Goal: Information Seeking & Learning: Find specific fact

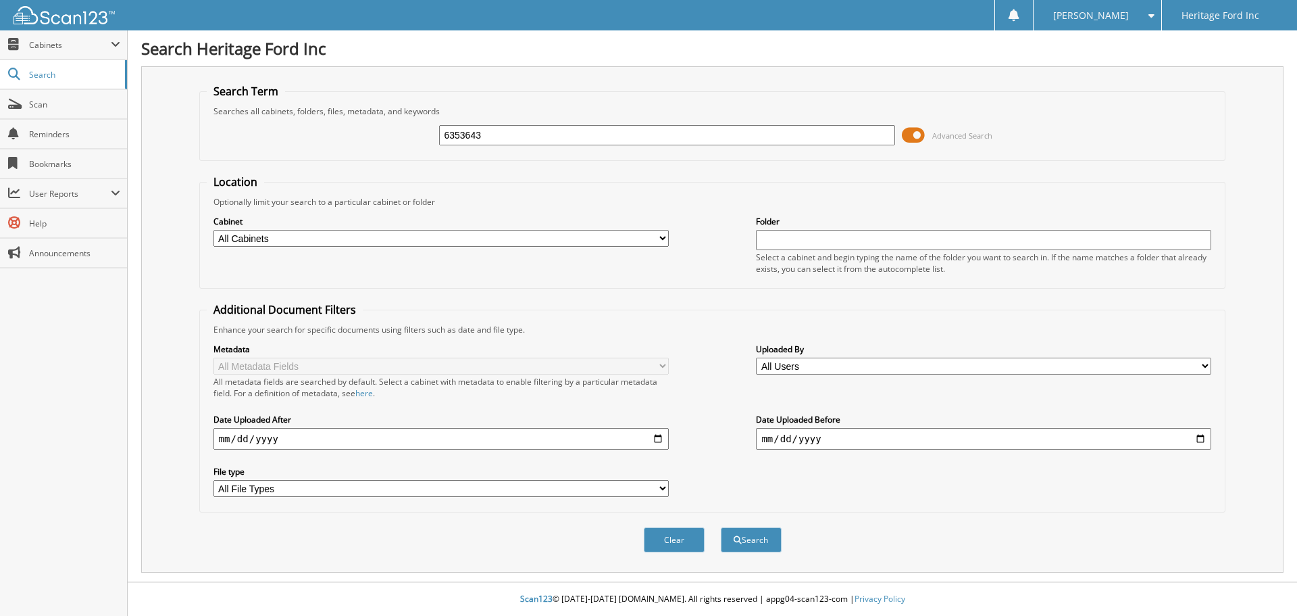
type input "6353643"
click at [721, 527] on button "Search" at bounding box center [751, 539] width 61 height 25
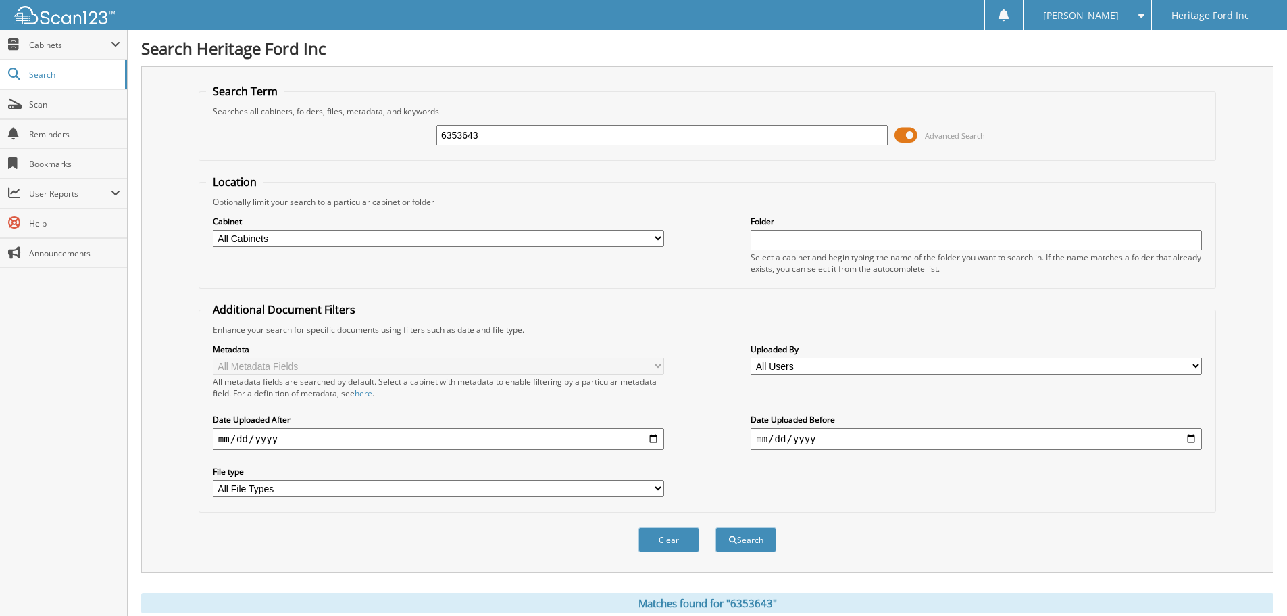
click at [541, 127] on input "6353643" at bounding box center [662, 135] width 451 height 20
type input "6351862"
click at [716, 527] on button "Search" at bounding box center [746, 539] width 61 height 25
click at [533, 141] on input "6351862" at bounding box center [662, 135] width 451 height 20
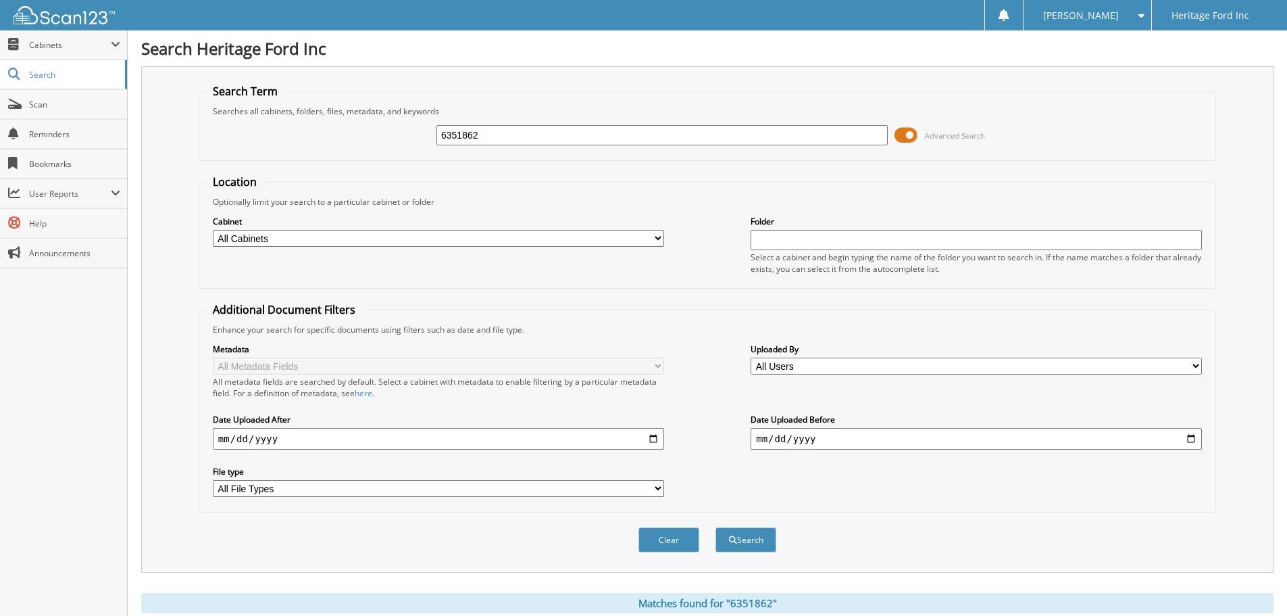
click at [533, 141] on input "6351862" at bounding box center [662, 135] width 451 height 20
type input "6353647"
click at [716, 527] on button "Search" at bounding box center [746, 539] width 61 height 25
click at [533, 141] on input "6353647" at bounding box center [662, 135] width 451 height 20
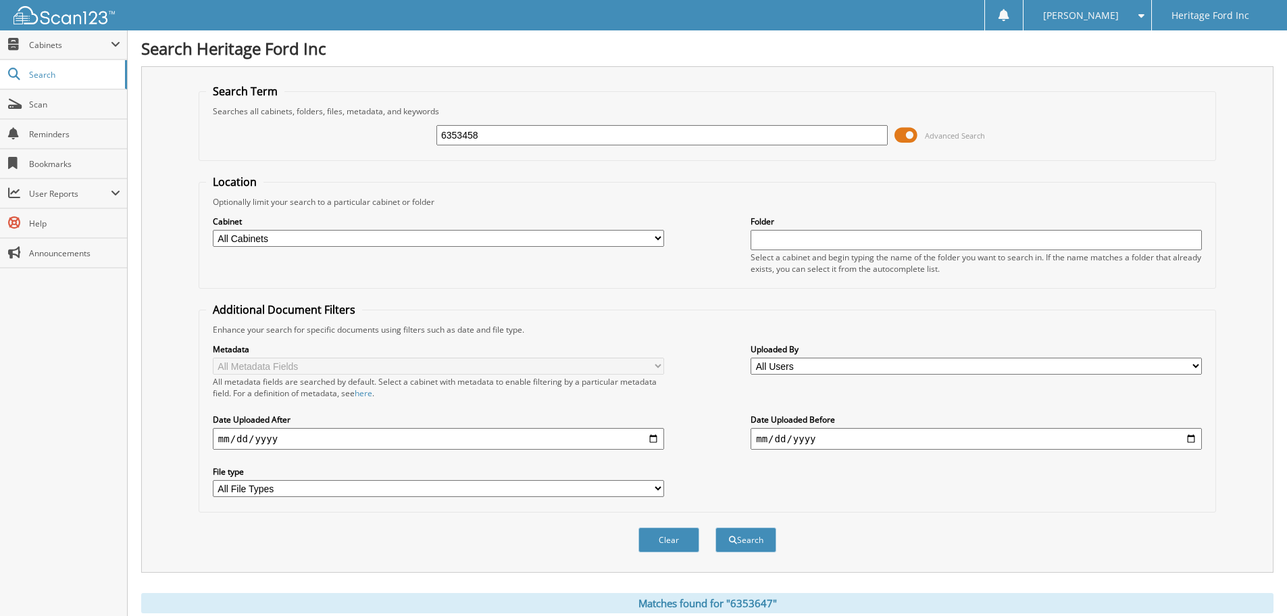
type input "6353458"
click at [716, 527] on button "Search" at bounding box center [746, 539] width 61 height 25
click at [533, 141] on input "6353458" at bounding box center [662, 135] width 451 height 20
type input "6353266"
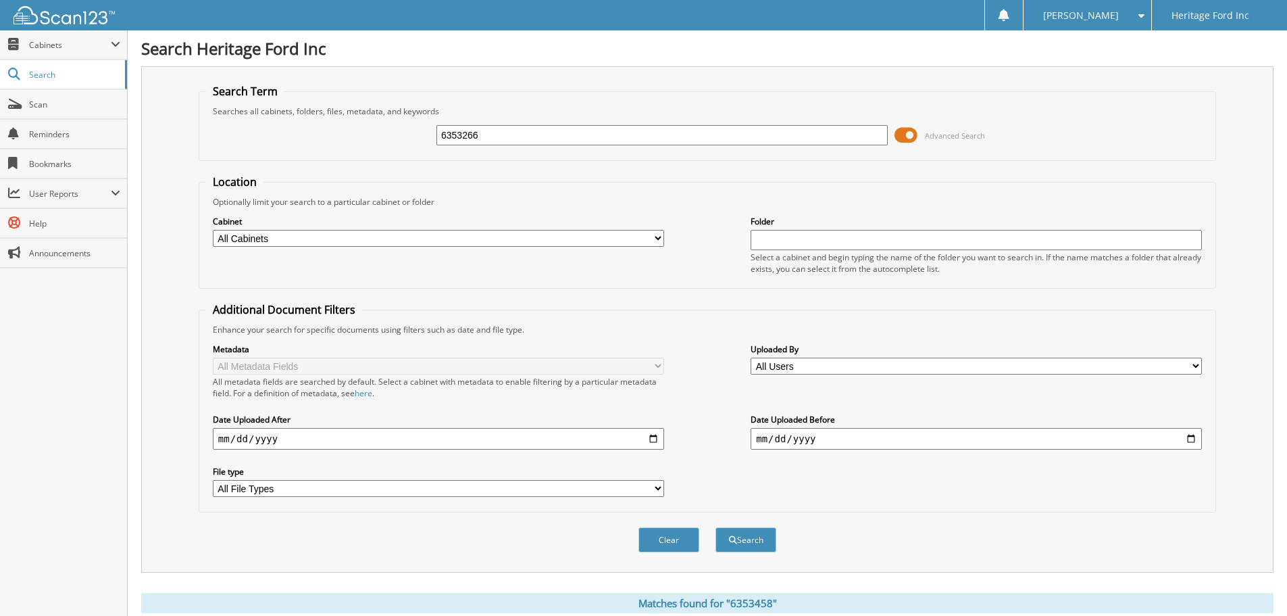
click at [716, 527] on button "Search" at bounding box center [746, 539] width 61 height 25
click at [533, 141] on input "6353266" at bounding box center [662, 135] width 451 height 20
type input "6353381"
click at [716, 527] on button "Search" at bounding box center [746, 539] width 61 height 25
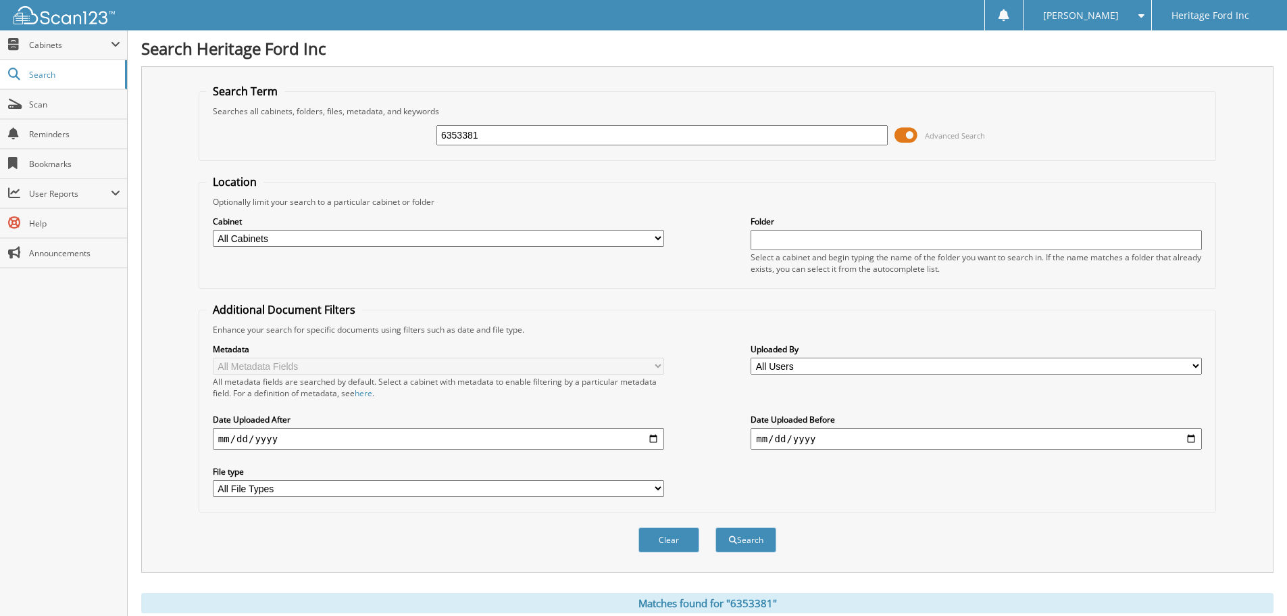
click at [533, 141] on input "6353381" at bounding box center [662, 135] width 451 height 20
type input "6353082"
click at [716, 527] on button "Search" at bounding box center [746, 539] width 61 height 25
click at [533, 141] on input "6353082" at bounding box center [662, 135] width 451 height 20
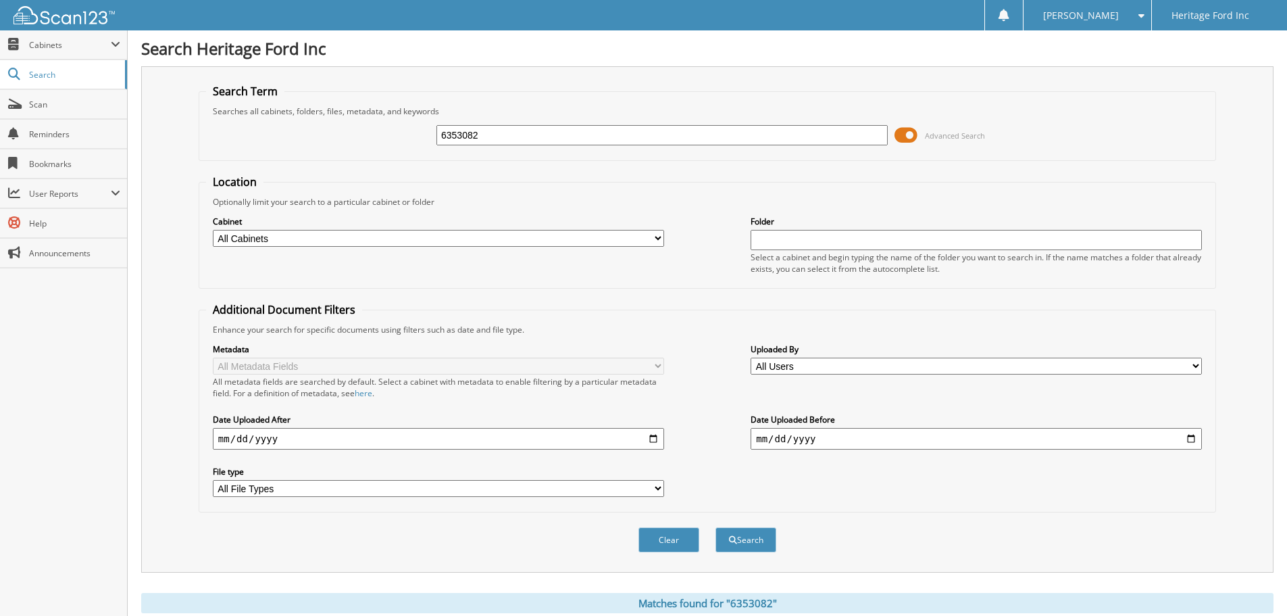
click at [533, 141] on input "6353082" at bounding box center [662, 135] width 451 height 20
type input "6352446"
click at [716, 527] on button "Search" at bounding box center [746, 539] width 61 height 25
click at [564, 130] on input "6352446" at bounding box center [662, 135] width 451 height 20
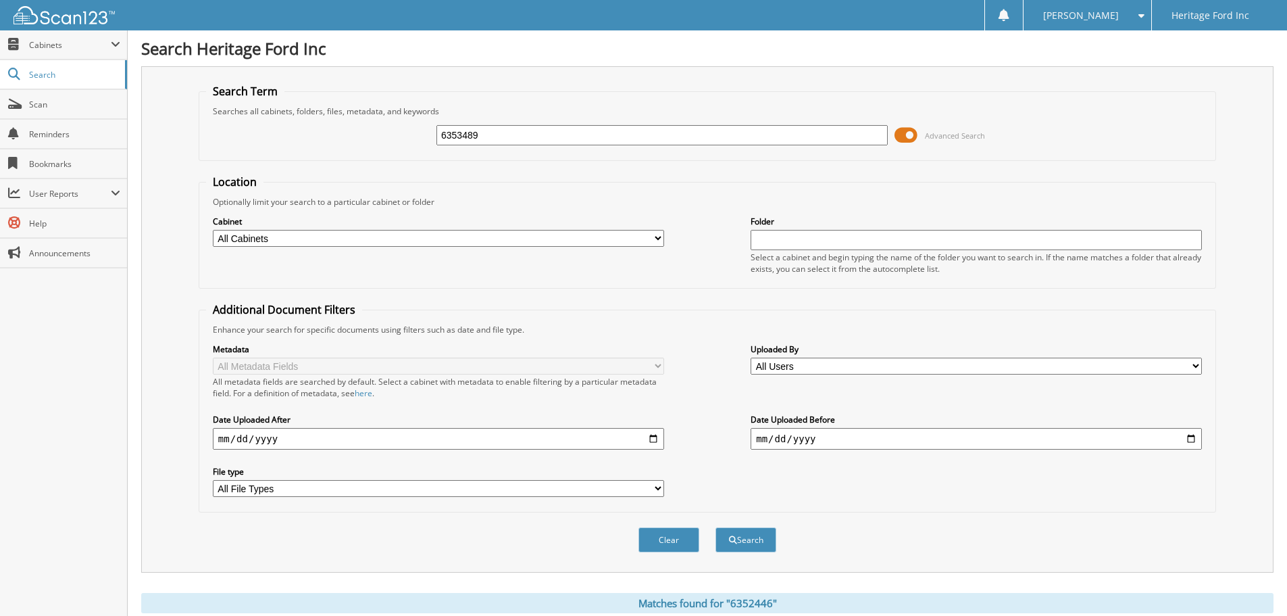
type input "6353489"
click at [716, 527] on button "Search" at bounding box center [746, 539] width 61 height 25
click at [621, 135] on input "6353489" at bounding box center [662, 135] width 451 height 20
type input "6353461"
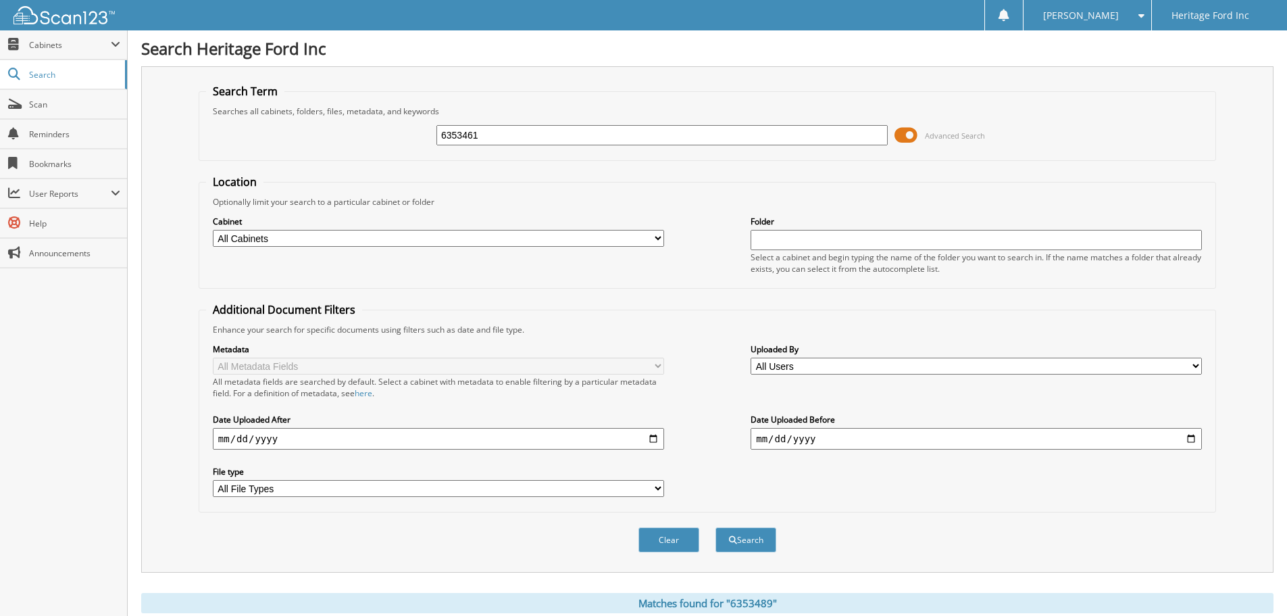
click at [716, 527] on button "Search" at bounding box center [746, 539] width 61 height 25
click at [511, 143] on input "6353461" at bounding box center [662, 135] width 451 height 20
type input "6353519"
click at [716, 527] on button "Search" at bounding box center [746, 539] width 61 height 25
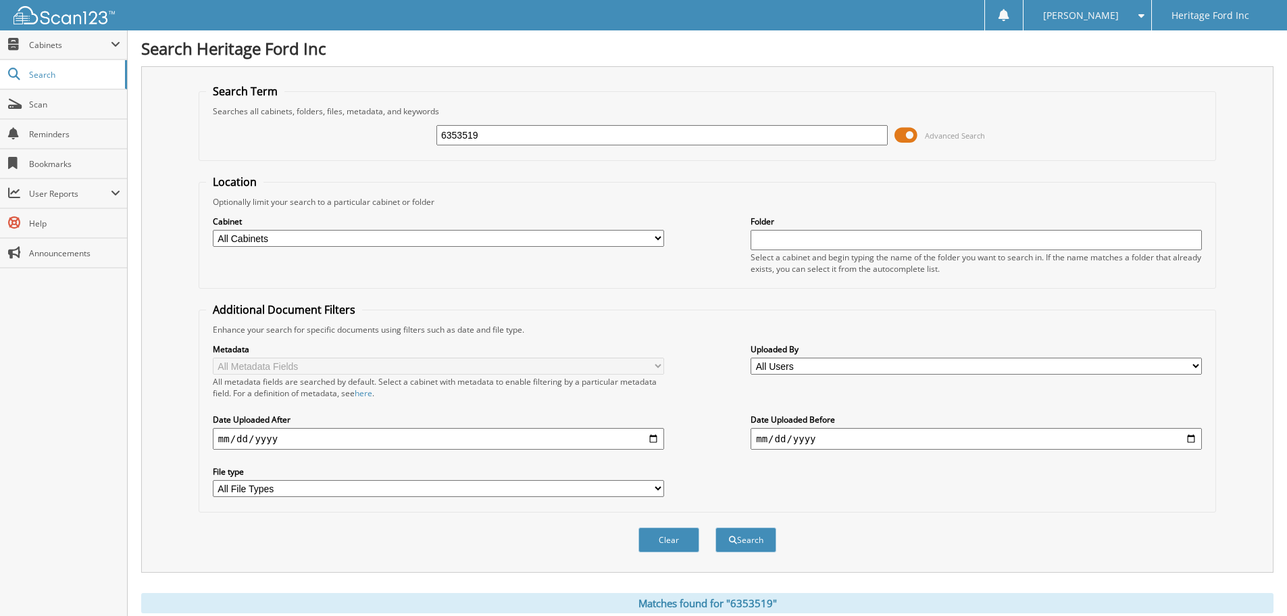
drag, startPoint x: 0, startPoint y: 0, endPoint x: 512, endPoint y: 143, distance: 531.2
click at [512, 143] on input "6353519" at bounding box center [662, 135] width 451 height 20
type input "6353299"
click at [716, 527] on button "Search" at bounding box center [746, 539] width 61 height 25
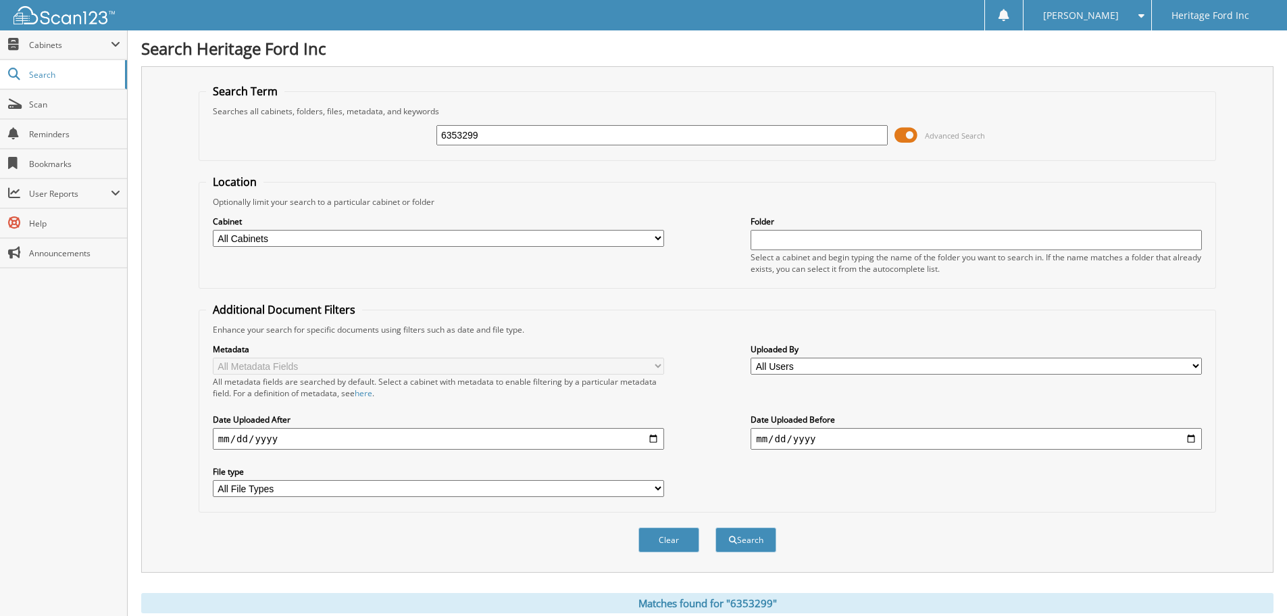
click at [513, 143] on input "6353299" at bounding box center [662, 135] width 451 height 20
type input "6353526"
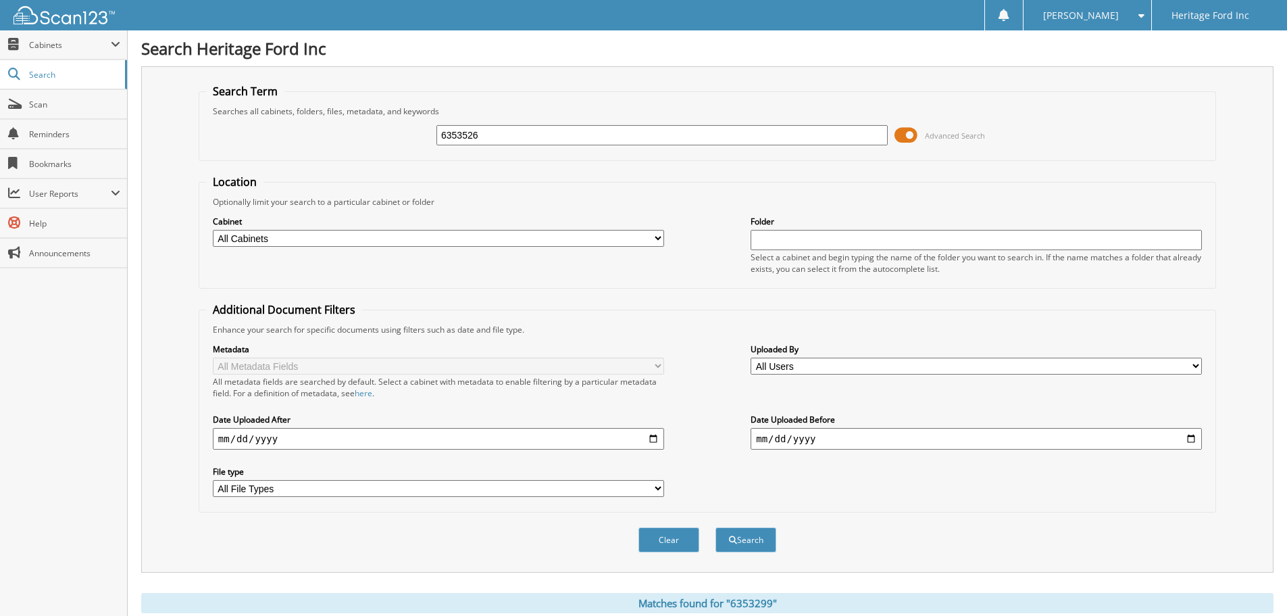
click at [716, 527] on button "Search" at bounding box center [746, 539] width 61 height 25
click at [558, 124] on div "6353526" at bounding box center [662, 135] width 451 height 23
click at [562, 128] on input "6353526" at bounding box center [662, 135] width 451 height 20
type input "6353611"
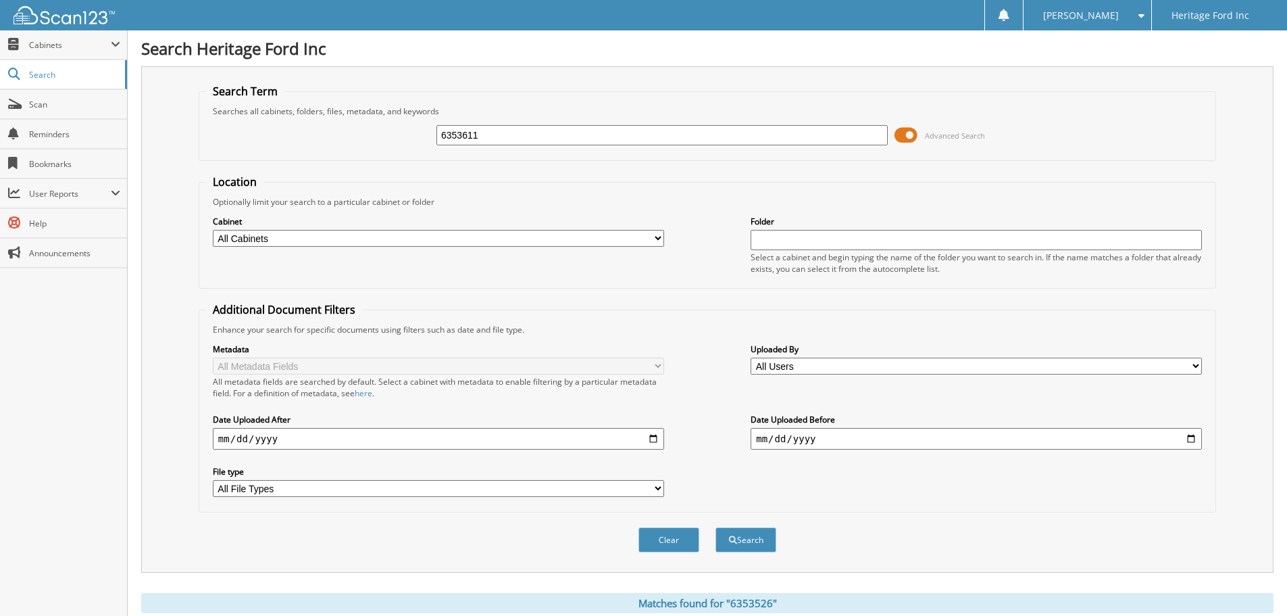
click at [716, 527] on button "Search" at bounding box center [746, 539] width 61 height 25
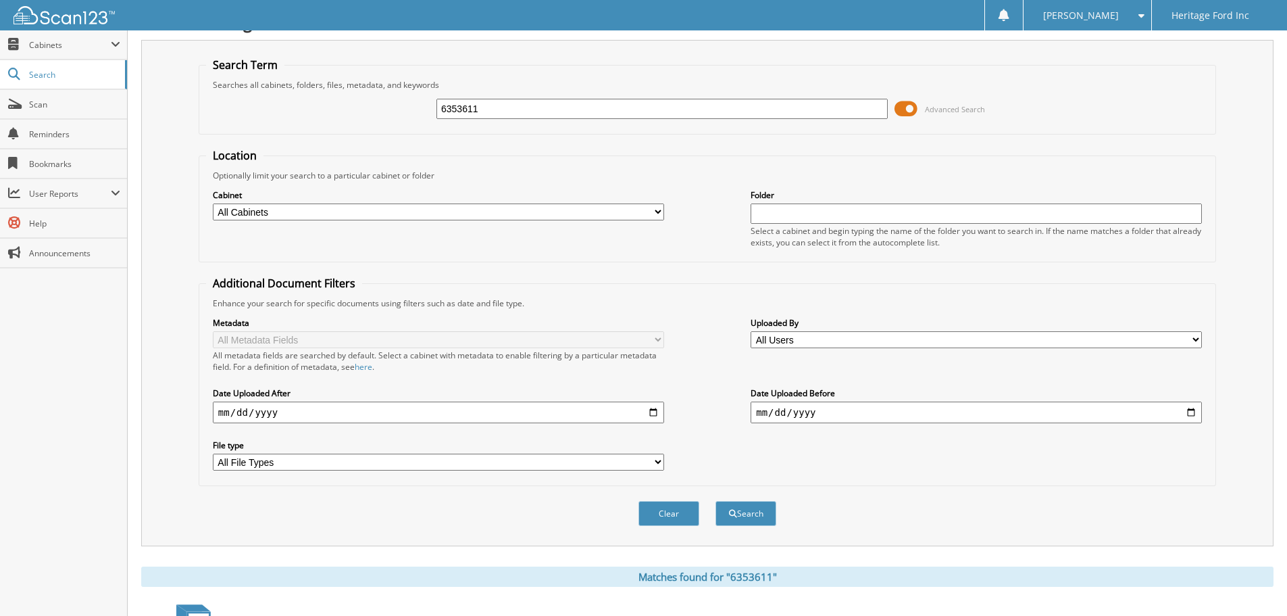
scroll to position [12, 0]
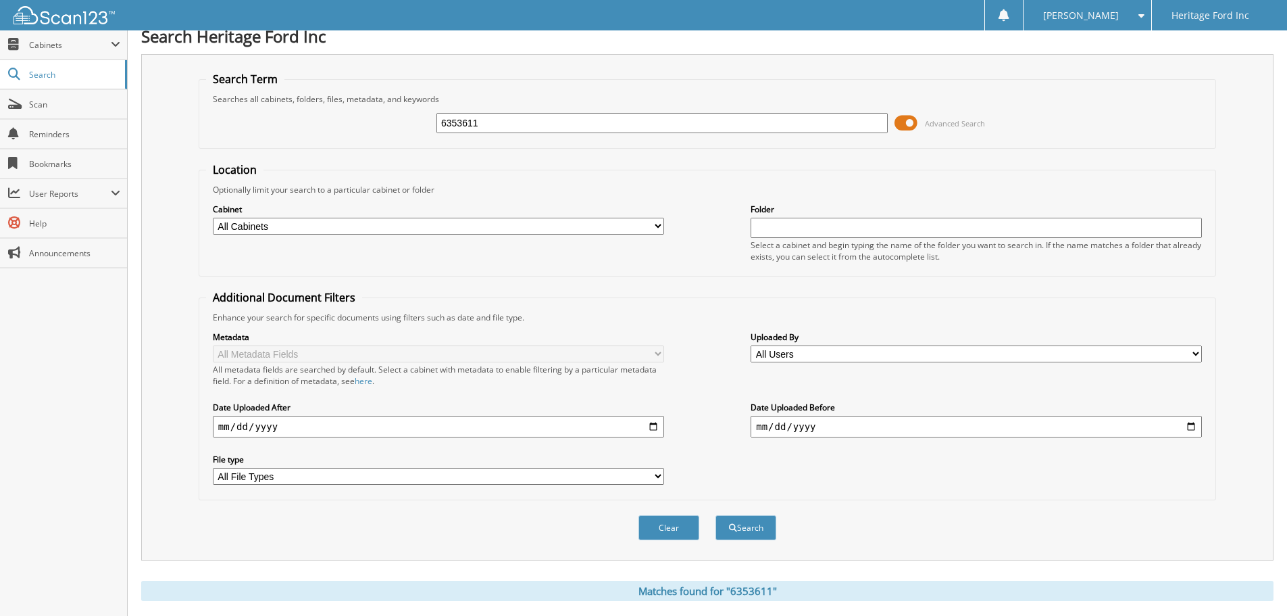
click at [516, 128] on input "6353611" at bounding box center [662, 123] width 451 height 20
type input "6353610"
click at [716, 515] on button "Search" at bounding box center [746, 527] width 61 height 25
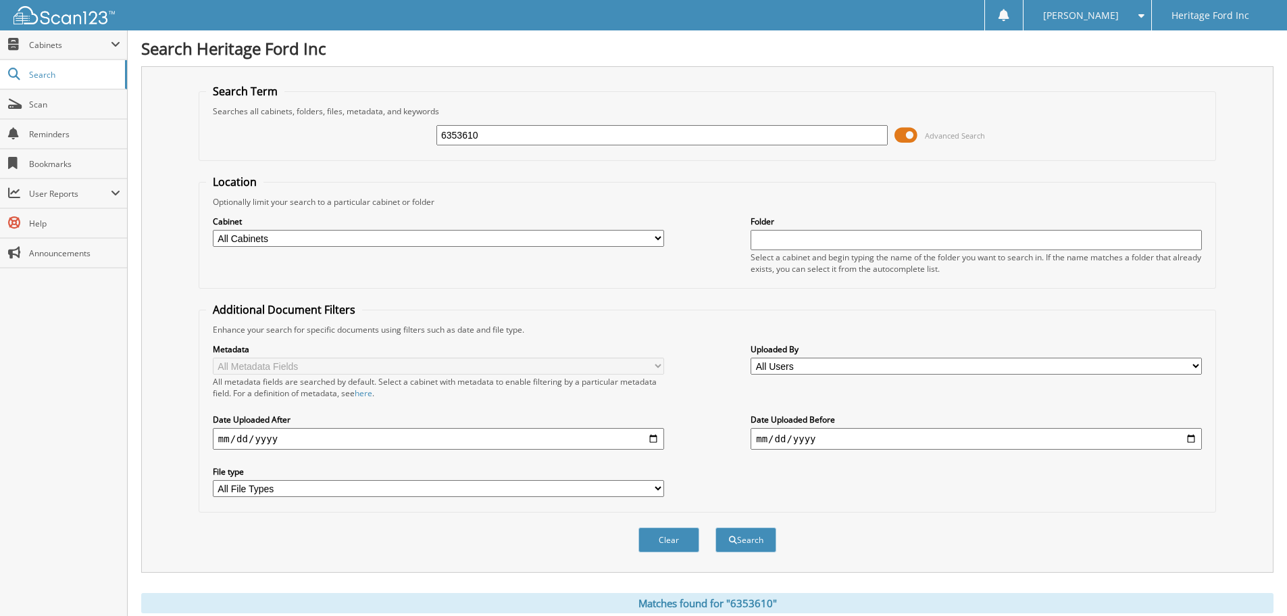
click at [494, 143] on input "6353610" at bounding box center [662, 135] width 451 height 20
type input "6353578"
click at [716, 527] on button "Search" at bounding box center [746, 539] width 61 height 25
click at [494, 143] on input "6353578" at bounding box center [662, 135] width 451 height 20
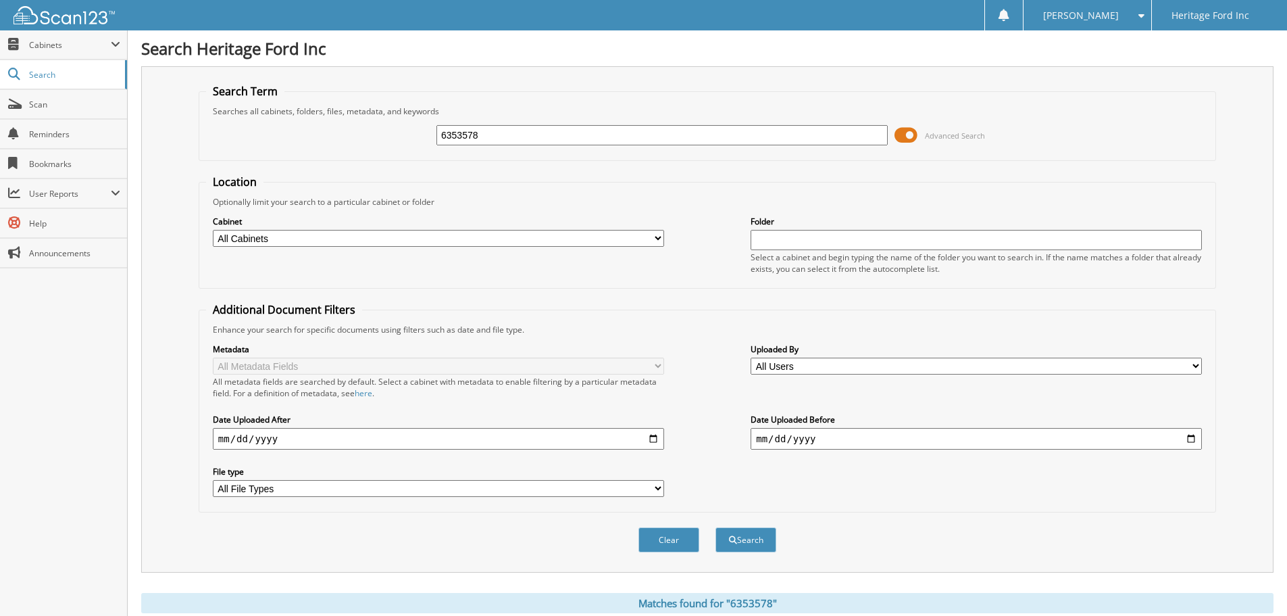
click at [494, 143] on input "6353578" at bounding box center [662, 135] width 451 height 20
type input "6353596"
click at [716, 527] on button "Search" at bounding box center [746, 539] width 61 height 25
click at [494, 143] on input "6353596" at bounding box center [662, 135] width 451 height 20
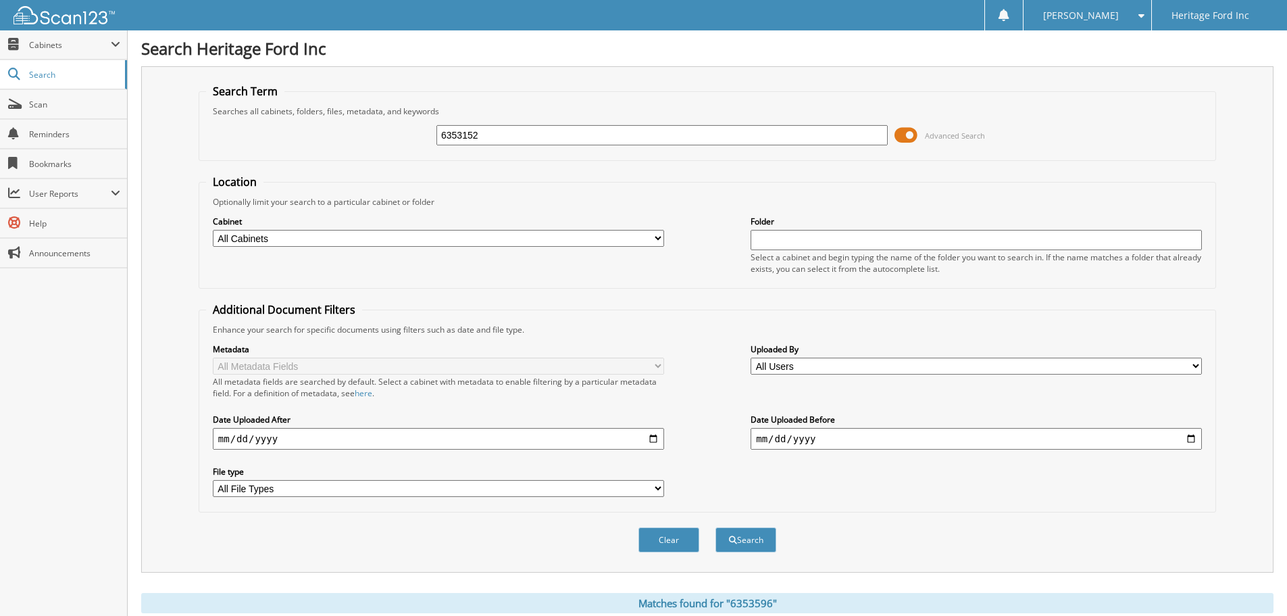
type input "6353152"
click at [716, 527] on button "Search" at bounding box center [746, 539] width 61 height 25
click at [494, 143] on input "6353152" at bounding box center [662, 135] width 451 height 20
type input "6350079"
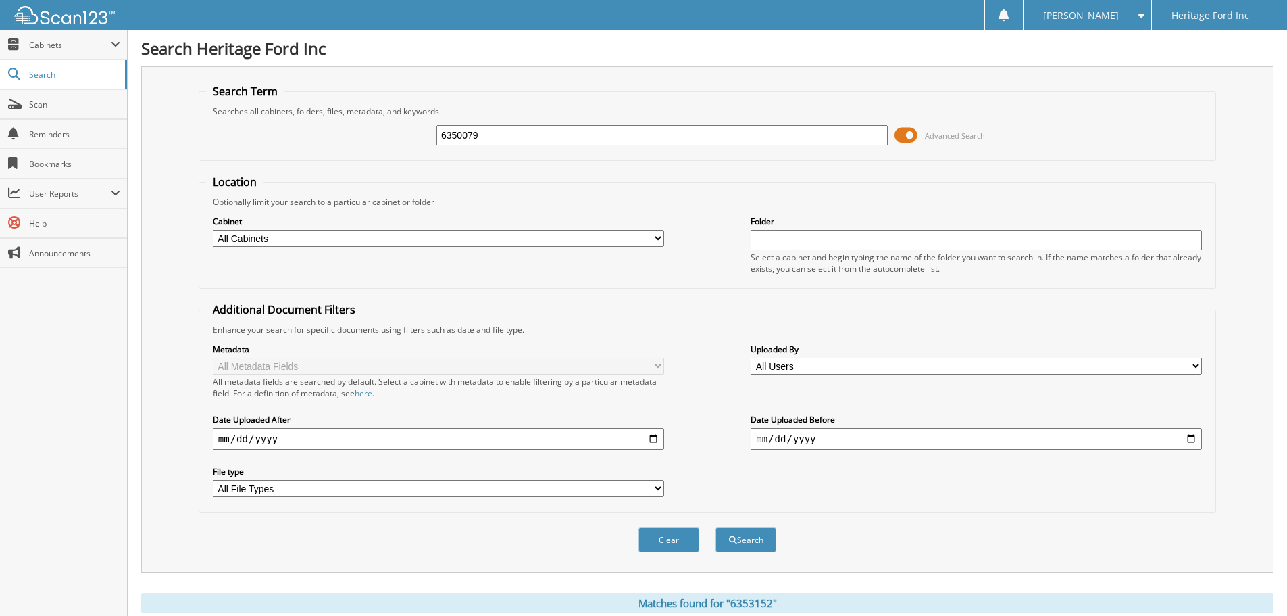
click at [716, 527] on button "Search" at bounding box center [746, 539] width 61 height 25
click at [494, 143] on input "6350079" at bounding box center [662, 135] width 451 height 20
type input "63532258"
click at [716, 527] on button "Search" at bounding box center [746, 539] width 61 height 25
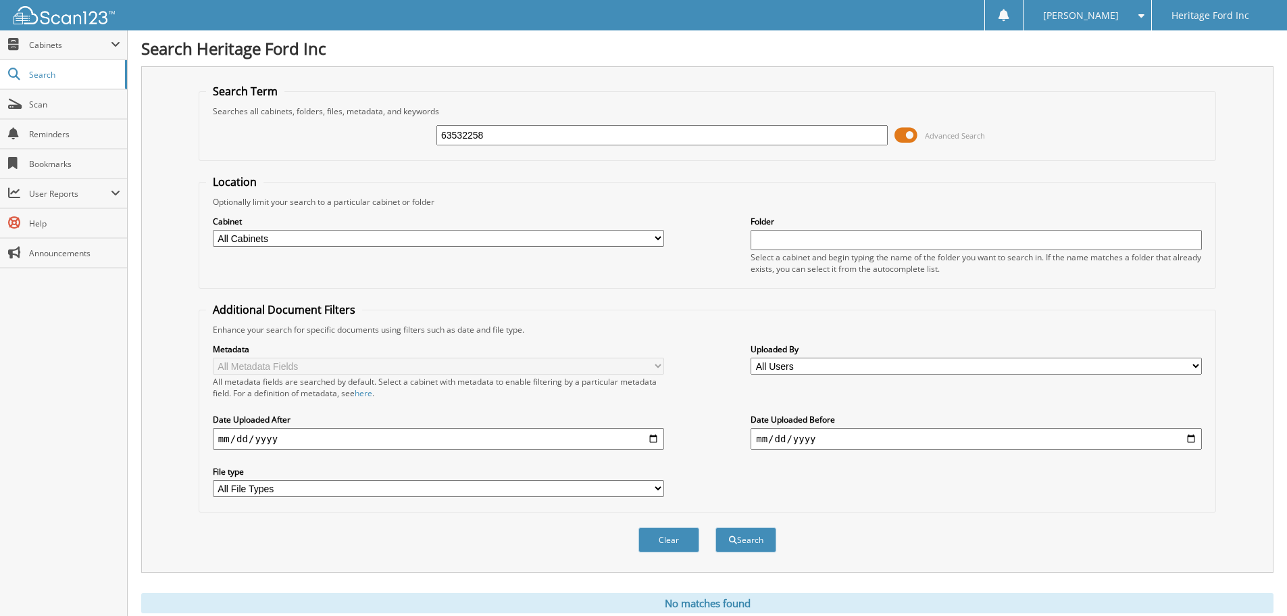
click at [511, 139] on input "63532258" at bounding box center [662, 135] width 451 height 20
type input "6353258"
click at [716, 527] on button "Search" at bounding box center [746, 539] width 61 height 25
click at [511, 139] on input "6353258" at bounding box center [662, 135] width 451 height 20
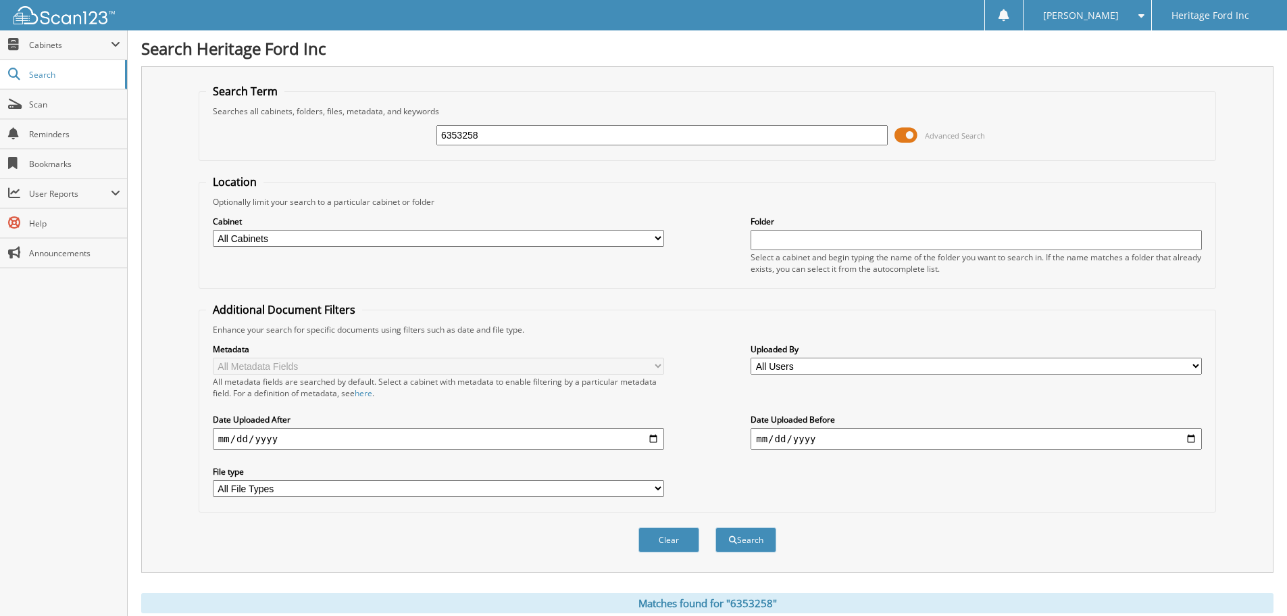
click at [511, 139] on input "6353258" at bounding box center [662, 135] width 451 height 20
type input "6353301"
click at [716, 527] on button "Search" at bounding box center [746, 539] width 61 height 25
click at [511, 139] on input "6353301" at bounding box center [662, 135] width 451 height 20
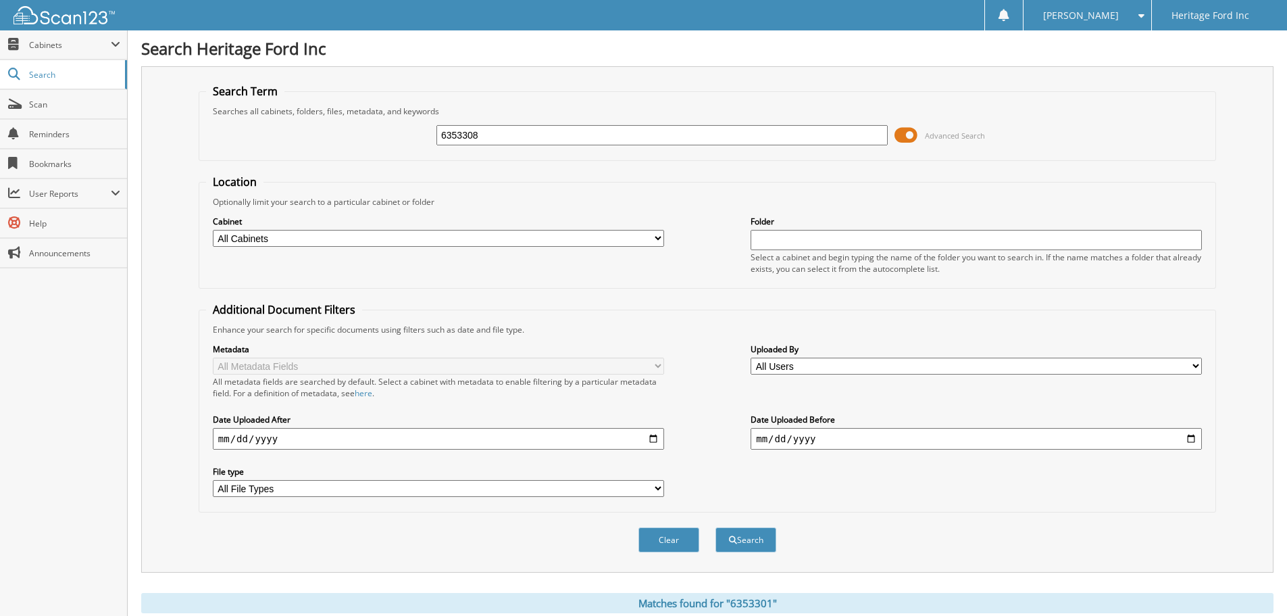
type input "6353308"
click at [716, 527] on button "Search" at bounding box center [746, 539] width 61 height 25
drag, startPoint x: 0, startPoint y: 0, endPoint x: 512, endPoint y: 139, distance: 530.2
click at [512, 139] on input "6353308" at bounding box center [662, 135] width 451 height 20
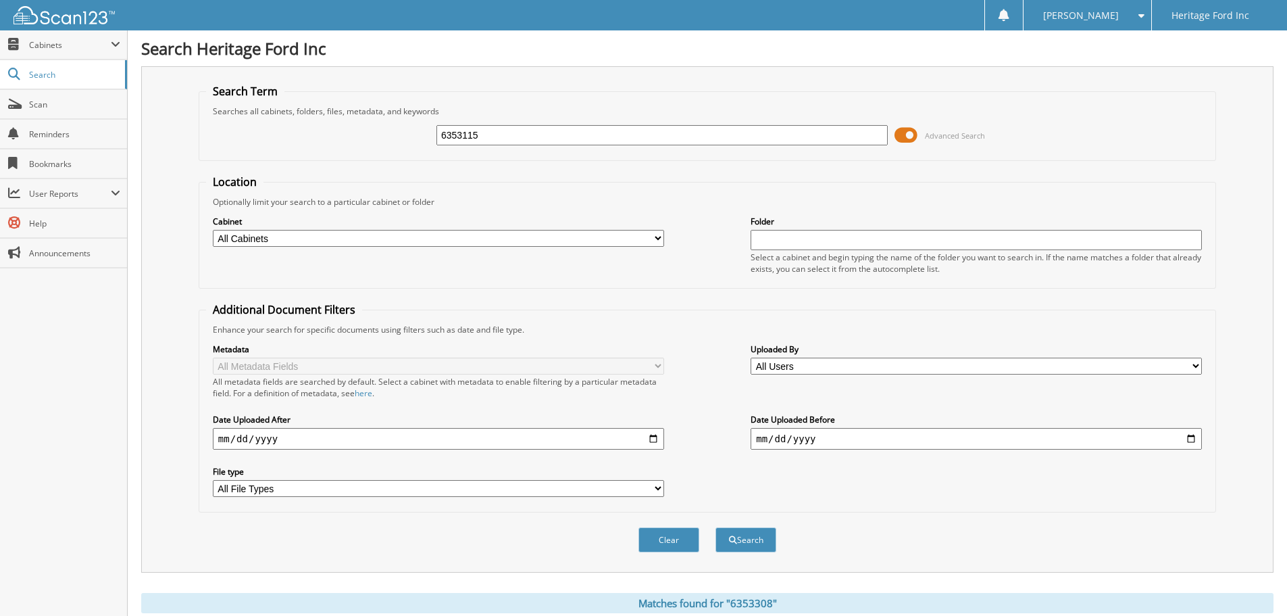
type input "6353115"
click at [716, 527] on button "Search" at bounding box center [746, 539] width 61 height 25
click at [512, 139] on input "6353115" at bounding box center [662, 135] width 451 height 20
type input "6353313"
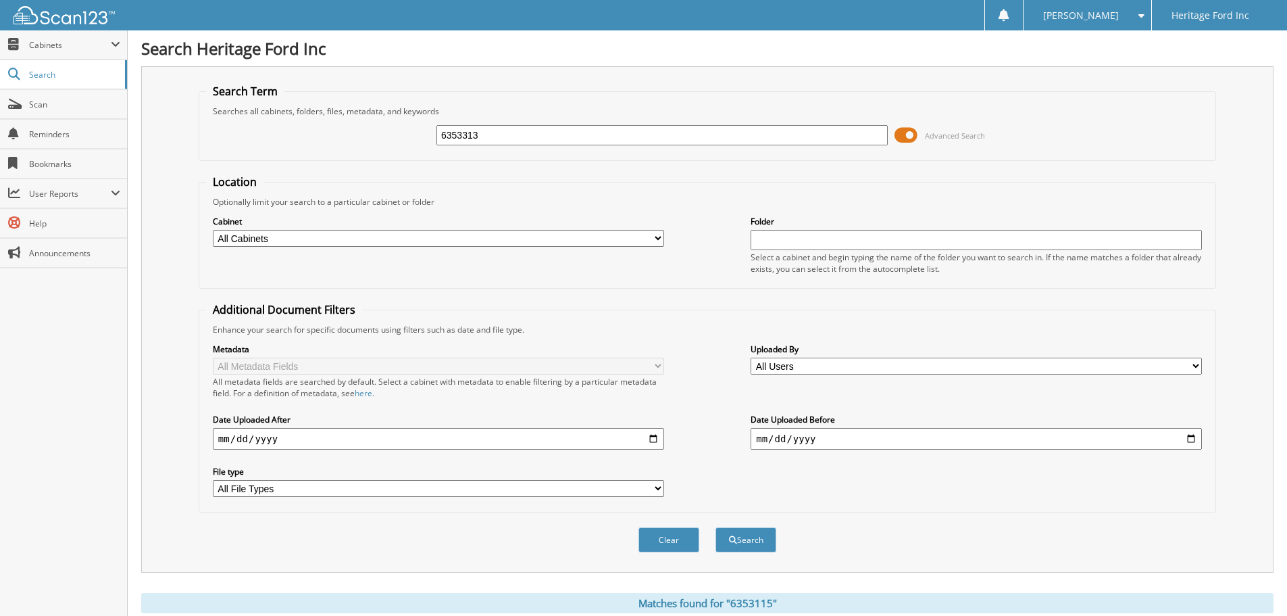
click at [716, 527] on button "Search" at bounding box center [746, 539] width 61 height 25
click at [512, 140] on input "6353313" at bounding box center [662, 135] width 451 height 20
type input "6353167"
click at [716, 527] on button "Search" at bounding box center [746, 539] width 61 height 25
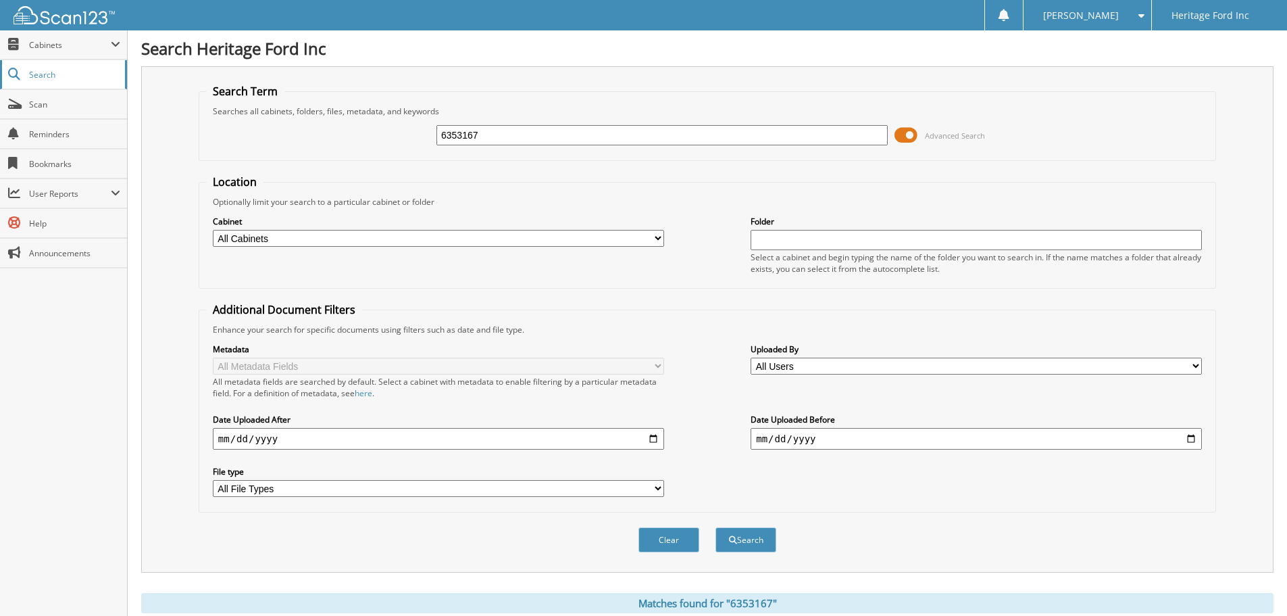
click at [47, 84] on link "Search" at bounding box center [63, 74] width 127 height 29
